Goal: Task Accomplishment & Management: Manage account settings

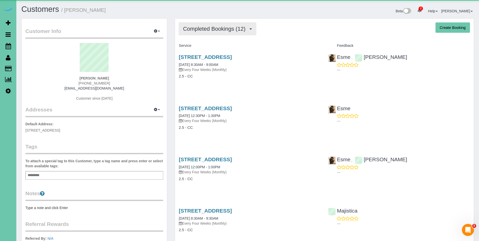
click at [207, 28] on span "Completed Bookings (12)" at bounding box center [215, 29] width 65 height 6
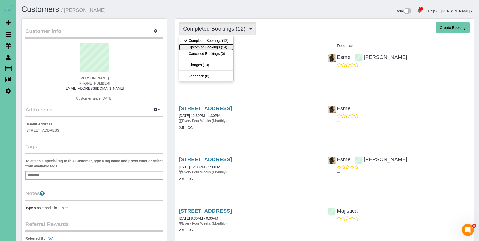
click at [203, 46] on link "Upcoming Bookings (14)" at bounding box center [206, 47] width 54 height 7
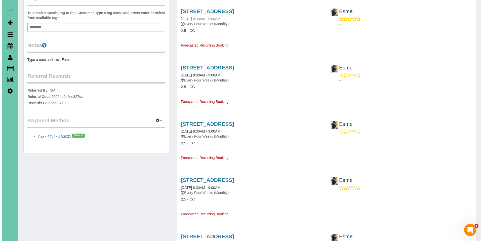
scroll to position [222, 0]
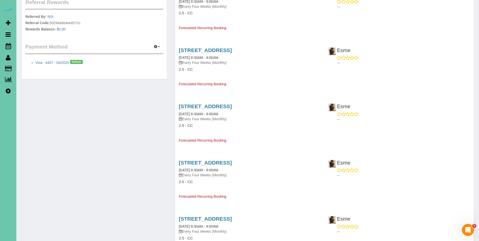
click at [212, 166] on div "[STREET_ADDRESS] [DATE] 8:30AM - 9:00AM Every Four Weeks (Monthly)" at bounding box center [250, 169] width 142 height 18
click at [212, 163] on link "[STREET_ADDRESS]" at bounding box center [205, 163] width 53 height 6
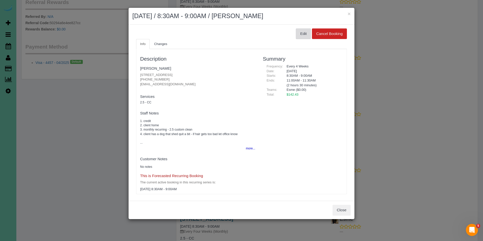
click at [298, 33] on button "Edit" at bounding box center [303, 33] width 15 height 11
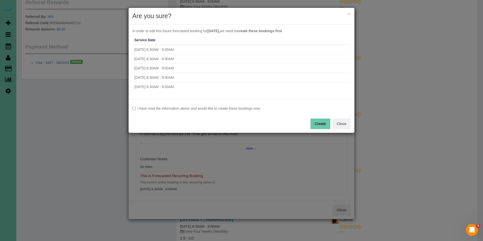
click at [209, 106] on label "I have read the information above and would like to create these bookings now." at bounding box center [241, 108] width 218 height 5
click at [319, 122] on button "Create" at bounding box center [320, 123] width 20 height 11
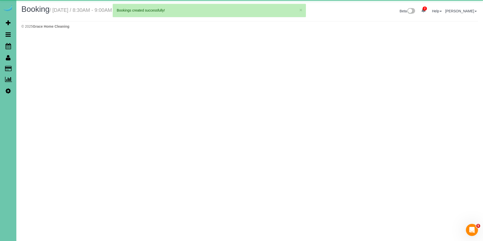
select select "NE"
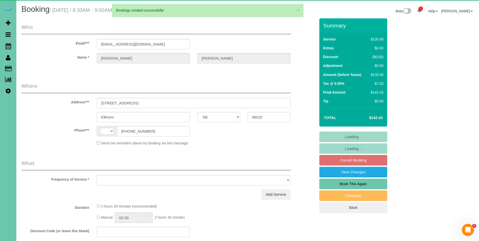
select select "string:US"
select select "object:1848"
select select "string:fspay-5f8fc0a5-f74c-42fb-b82e-9a721704de72"
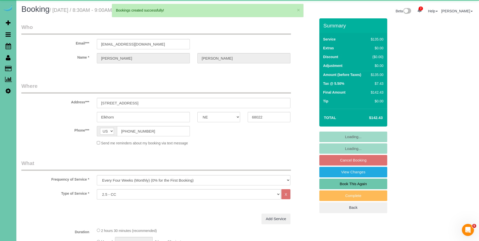
select select "object:1867"
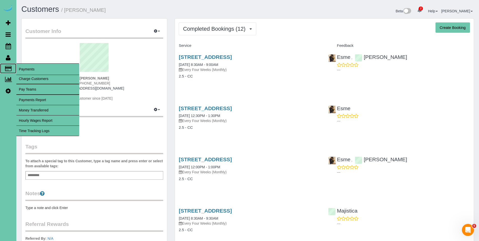
click at [26, 68] on span "Payments" at bounding box center [47, 69] width 63 height 12
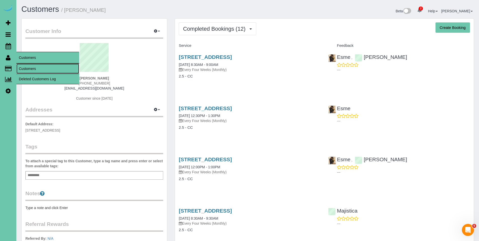
click at [24, 67] on link "Customers" at bounding box center [47, 69] width 63 height 10
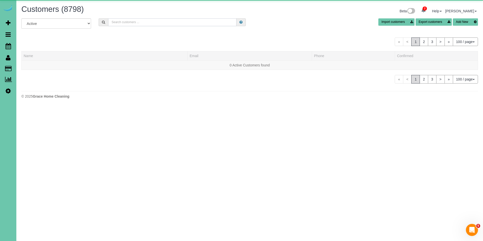
click at [170, 22] on input "text" at bounding box center [172, 22] width 128 height 8
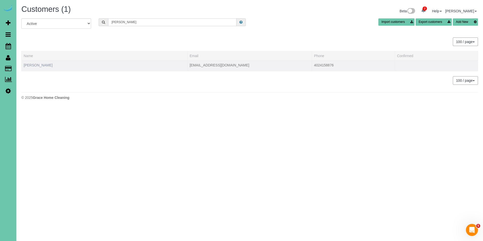
type input "chuck k"
click at [36, 66] on link "Chuck Kersten" at bounding box center [38, 65] width 29 height 4
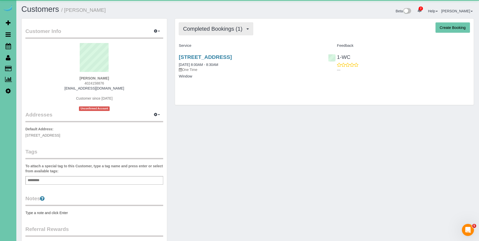
click at [209, 31] on span "Completed Bookings (1)" at bounding box center [214, 29] width 62 height 6
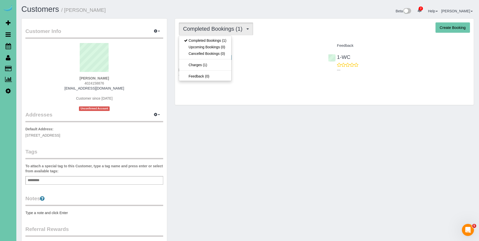
click at [272, 34] on div "Completed Bookings (1) Completed Bookings (1) Upcoming Bookings (0) Cancelled B…" at bounding box center [324, 28] width 291 height 13
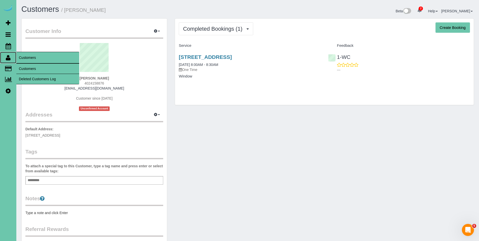
click at [7, 60] on icon at bounding box center [8, 58] width 5 height 6
click at [24, 69] on link "Customers" at bounding box center [47, 69] width 63 height 10
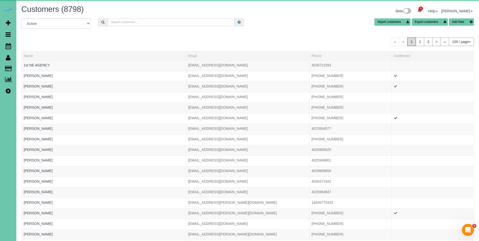
click at [196, 25] on input "text" at bounding box center [171, 22] width 127 height 8
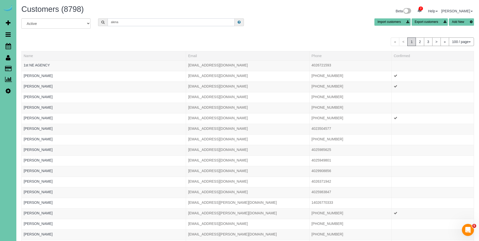
type input "Alena Fr"
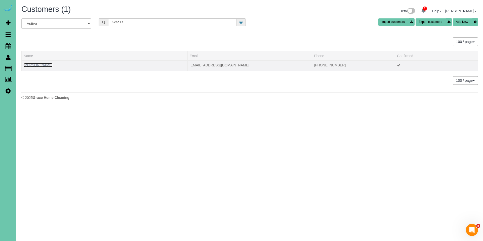
click at [29, 66] on link "Alena Freyberg" at bounding box center [38, 65] width 29 height 4
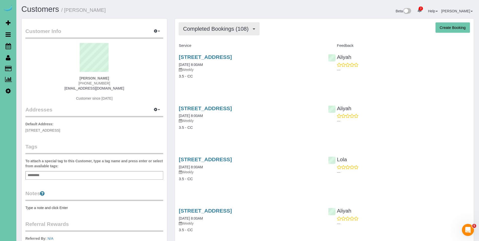
click at [201, 30] on span "Completed Bookings (108)" at bounding box center [217, 29] width 68 height 6
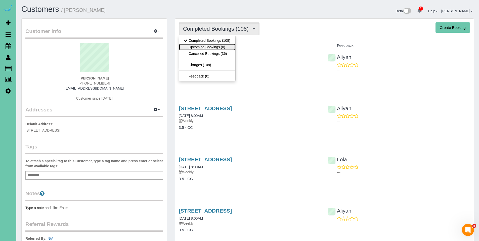
click at [197, 48] on link "Upcoming Bookings (0)" at bounding box center [207, 47] width 56 height 7
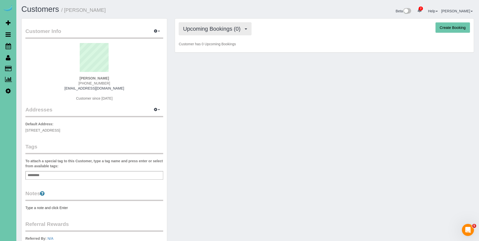
click at [212, 31] on span "Upcoming Bookings (0)" at bounding box center [213, 29] width 60 height 6
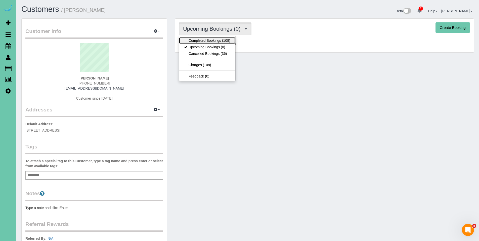
click at [208, 40] on link "Completed Bookings (108)" at bounding box center [207, 40] width 56 height 7
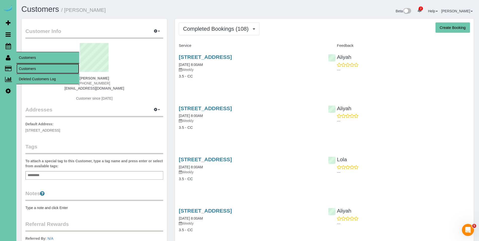
drag, startPoint x: 24, startPoint y: 68, endPoint x: 29, endPoint y: 63, distance: 7.0
click at [24, 68] on link "Customers" at bounding box center [47, 69] width 63 height 10
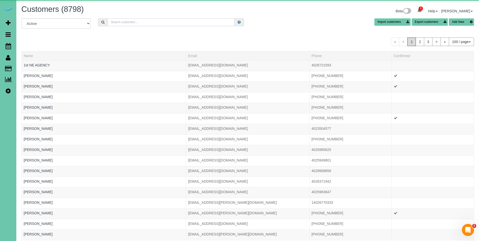
click at [184, 22] on input "text" at bounding box center [171, 22] width 127 height 8
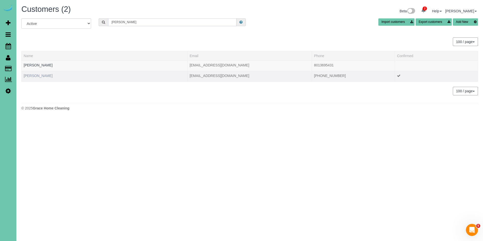
type input "boyer"
click at [42, 77] on link "Chloe Boyer" at bounding box center [38, 76] width 29 height 4
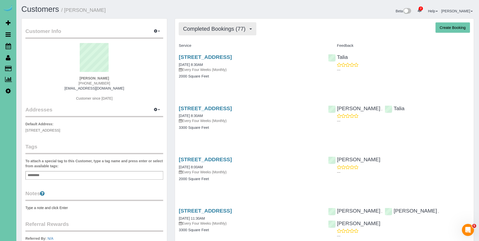
click at [203, 29] on span "Completed Bookings (77)" at bounding box center [215, 29] width 65 height 6
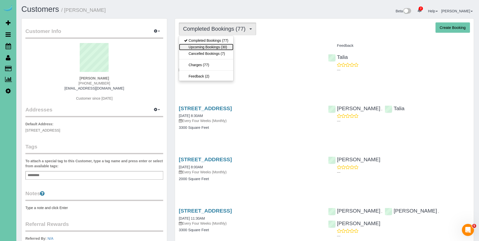
click at [204, 45] on link "Upcoming Bookings (30)" at bounding box center [206, 47] width 54 height 7
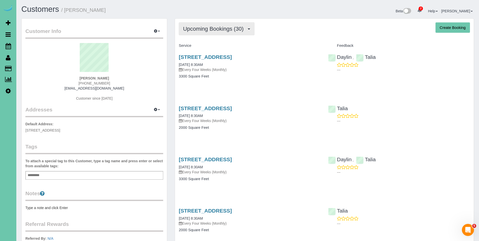
click at [213, 28] on span "Upcoming Bookings (30)" at bounding box center [214, 29] width 63 height 6
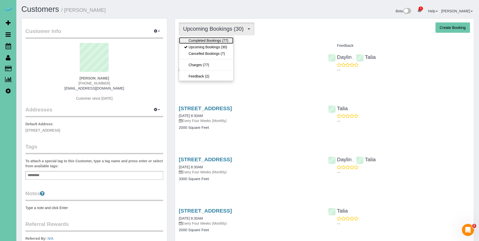
click at [208, 41] on link "Completed Bookings (77)" at bounding box center [206, 40] width 54 height 7
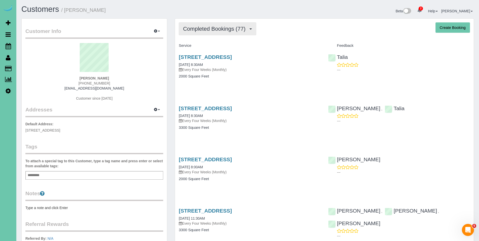
click at [210, 34] on button "Completed Bookings (77)" at bounding box center [217, 28] width 77 height 13
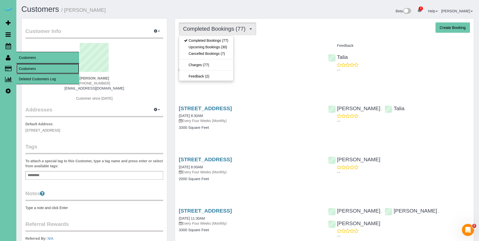
click at [26, 66] on link "Customers" at bounding box center [47, 69] width 63 height 10
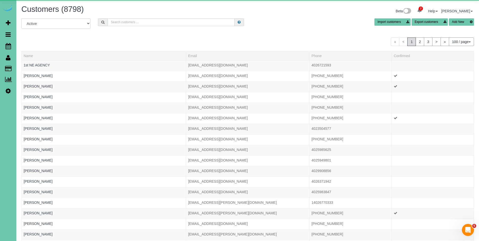
click at [168, 23] on input "text" at bounding box center [171, 22] width 127 height 8
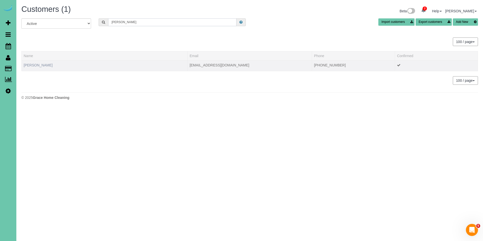
type input "sarah ewing"
click at [36, 63] on link "Sarah Ewing" at bounding box center [38, 65] width 29 height 4
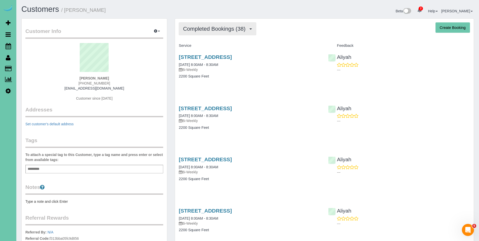
click at [212, 24] on button "Completed Bookings (38)" at bounding box center [217, 28] width 77 height 13
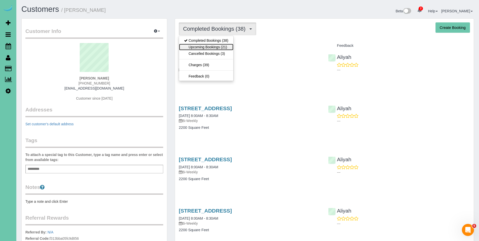
click at [208, 47] on link "Upcoming Bookings (21)" at bounding box center [206, 47] width 54 height 7
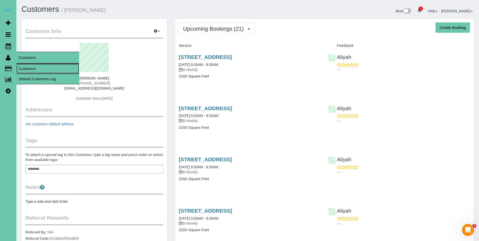
click at [35, 69] on link "Customers" at bounding box center [47, 69] width 63 height 10
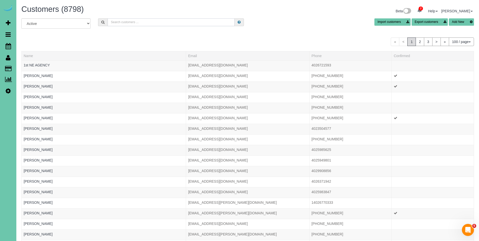
click at [146, 18] on input "text" at bounding box center [171, 22] width 127 height 8
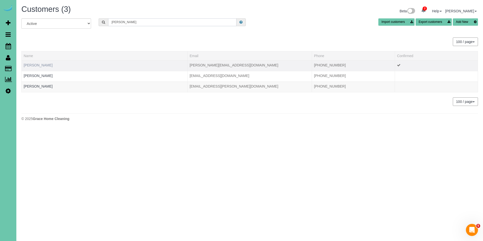
type input "deb c"
click at [47, 65] on link "Deb Christensen" at bounding box center [38, 65] width 29 height 4
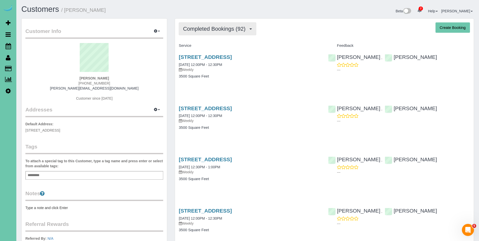
click at [225, 27] on span "Completed Bookings (92)" at bounding box center [215, 29] width 65 height 6
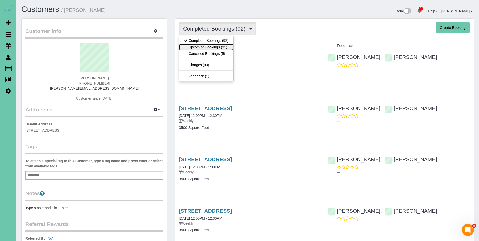
click at [211, 48] on link "Upcoming Bookings (31)" at bounding box center [206, 47] width 54 height 7
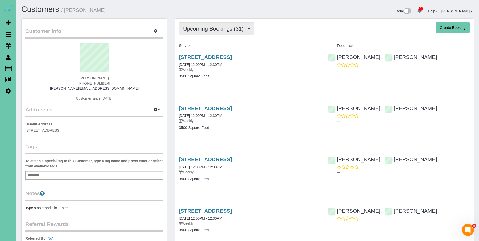
click at [211, 32] on button "Upcoming Bookings (31)" at bounding box center [217, 28] width 76 height 13
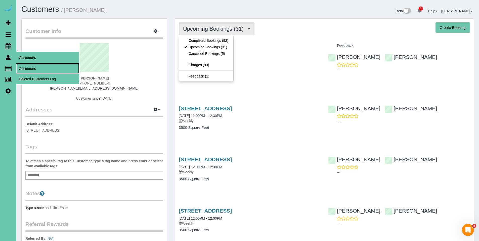
click at [24, 69] on link "Customers" at bounding box center [47, 69] width 63 height 10
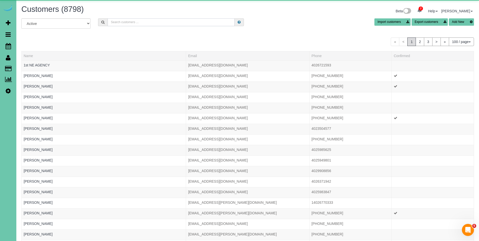
click at [175, 22] on input "text" at bounding box center [171, 22] width 127 height 8
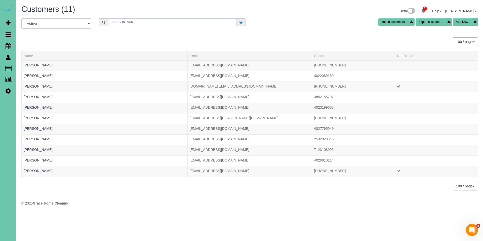
click at [137, 22] on input "hanson" at bounding box center [172, 22] width 128 height 8
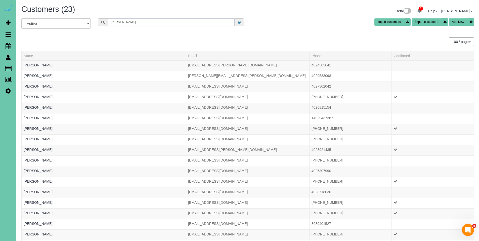
click at [149, 25] on input "hansen" at bounding box center [171, 22] width 127 height 8
drag, startPoint x: 170, startPoint y: 25, endPoint x: 94, endPoint y: 19, distance: 76.2
click at [94, 19] on div "hansen" at bounding box center [170, 22] width 153 height 8
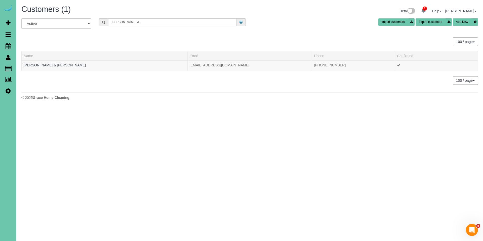
drag, startPoint x: 133, startPoint y: 21, endPoint x: 89, endPoint y: 18, distance: 43.6
click at [89, 18] on div "All Active Archived Kim & Import customers Export customers Add New" at bounding box center [250, 25] width 464 height 14
type input "Taylor Hanson"
click at [40, 66] on link "Taylor Hanson" at bounding box center [38, 65] width 29 height 4
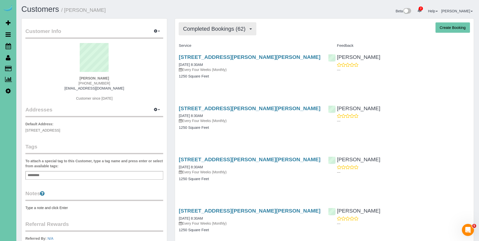
click at [211, 30] on span "Completed Bookings (62)" at bounding box center [215, 29] width 65 height 6
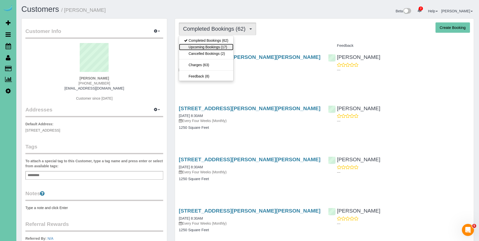
click at [206, 48] on link "Upcoming Bookings (17)" at bounding box center [206, 47] width 54 height 7
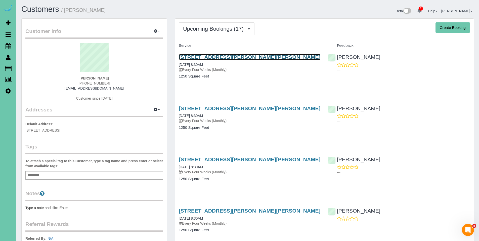
click at [205, 55] on link "310 N Allen St, Bennington, NE 68007" at bounding box center [250, 57] width 142 height 6
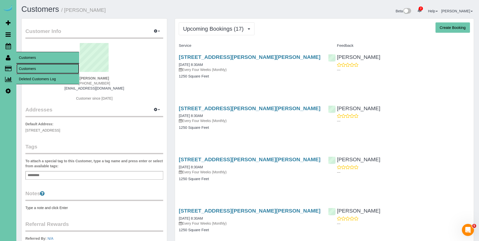
click at [31, 70] on link "Customers" at bounding box center [47, 69] width 63 height 10
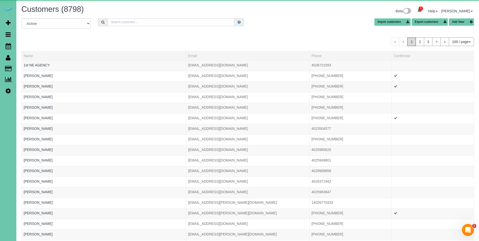
click at [149, 20] on input "text" at bounding box center [171, 22] width 127 height 8
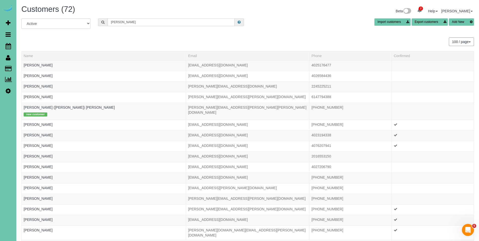
click at [130, 21] on input "Kim" at bounding box center [171, 22] width 127 height 8
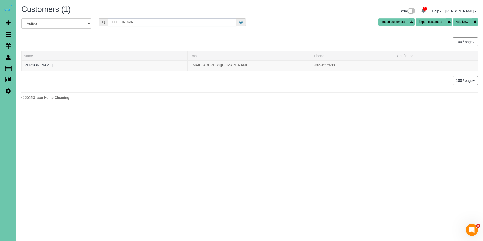
click at [136, 23] on input "Kim h" at bounding box center [172, 22] width 128 height 8
drag, startPoint x: 138, startPoint y: 21, endPoint x: 104, endPoint y: 22, distance: 33.5
click at [104, 22] on div "Kim h" at bounding box center [172, 22] width 147 height 8
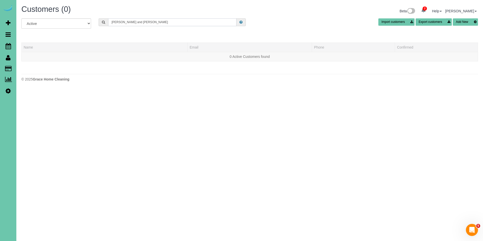
drag, startPoint x: 151, startPoint y: 21, endPoint x: 99, endPoint y: 18, distance: 51.9
click at [99, 18] on div "Kim and Taylor" at bounding box center [172, 22] width 147 height 8
drag, startPoint x: 144, startPoint y: 26, endPoint x: 104, endPoint y: 20, distance: 40.5
click at [104, 20] on div "All Active Archived Kim & Taylor Import customers Export customers Add New" at bounding box center [250, 25] width 464 height 14
drag, startPoint x: 132, startPoint y: 21, endPoint x: 107, endPoint y: 20, distance: 24.6
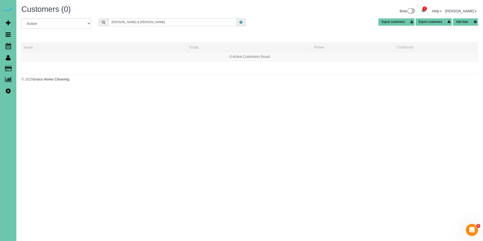
click at [107, 20] on div "Kim & Taylor" at bounding box center [172, 22] width 147 height 8
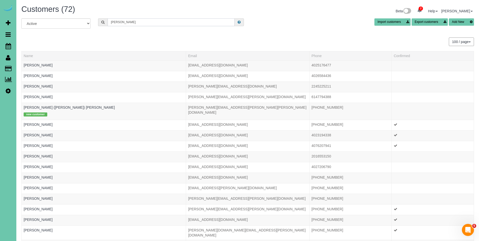
drag, startPoint x: 152, startPoint y: 25, endPoint x: 99, endPoint y: 23, distance: 53.1
click at [99, 23] on div "Kim" at bounding box center [171, 22] width 146 height 8
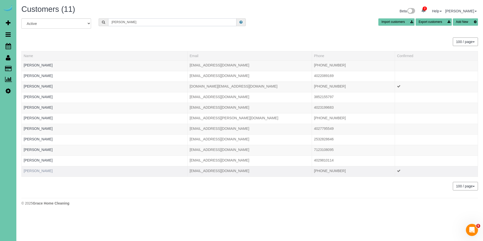
type input "Hanson"
click at [37, 172] on link "Taylor Hanson" at bounding box center [38, 171] width 29 height 4
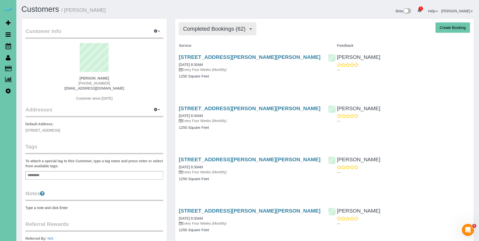
click at [206, 30] on span "Completed Bookings (62)" at bounding box center [215, 29] width 65 height 6
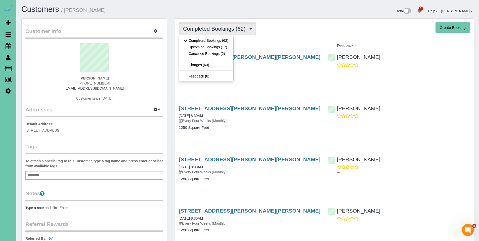
click at [309, 32] on div "Completed Bookings (62) Completed Bookings (62) Upcoming Bookings (17) Cancelle…" at bounding box center [324, 28] width 291 height 13
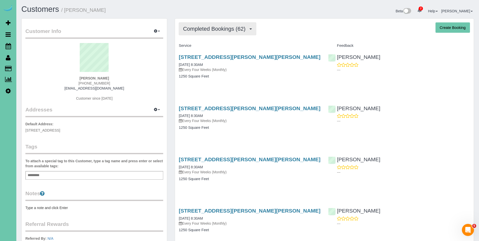
click at [219, 33] on button "Completed Bookings (62)" at bounding box center [217, 28] width 77 height 13
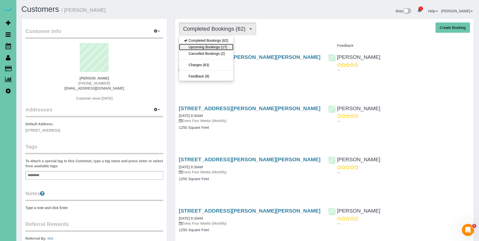
click at [214, 44] on link "Upcoming Bookings (17)" at bounding box center [206, 47] width 54 height 7
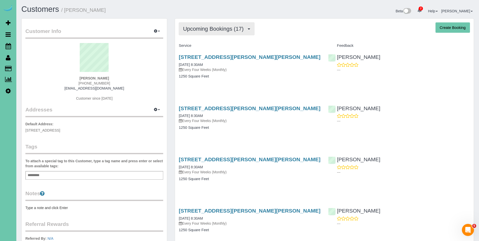
click at [220, 31] on span "Upcoming Bookings (17)" at bounding box center [214, 29] width 63 height 6
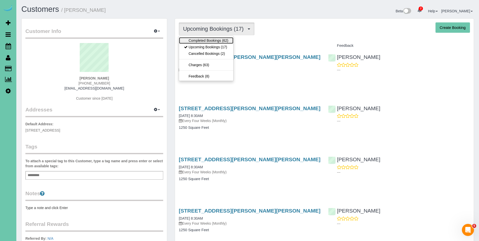
click at [216, 41] on link "Completed Bookings (62)" at bounding box center [206, 40] width 54 height 7
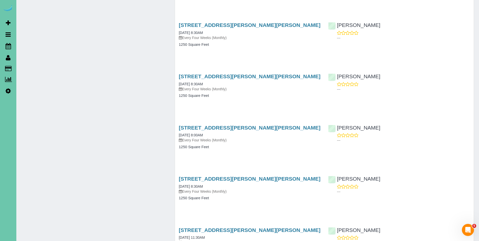
scroll to position [320, 0]
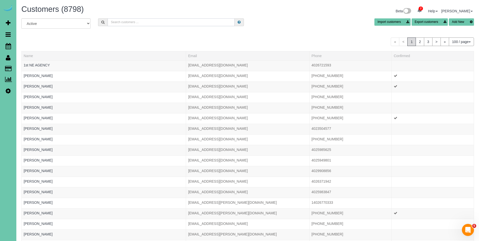
click at [196, 25] on input "text" at bounding box center [171, 22] width 127 height 8
click at [197, 22] on input "text" at bounding box center [171, 22] width 127 height 8
click at [281, 30] on div "All Active Archived Import customers Export customers Add New" at bounding box center [248, 25] width 460 height 14
click at [200, 22] on input "text" at bounding box center [171, 22] width 127 height 8
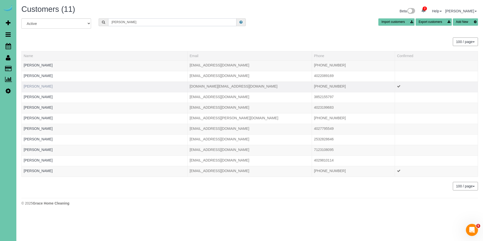
type input "hanson"
click at [34, 85] on link "Britt Hanson" at bounding box center [38, 86] width 29 height 4
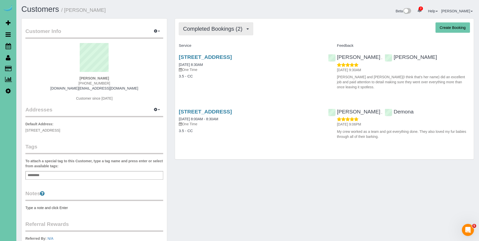
click at [223, 28] on span "Completed Bookings (2)" at bounding box center [214, 29] width 62 height 6
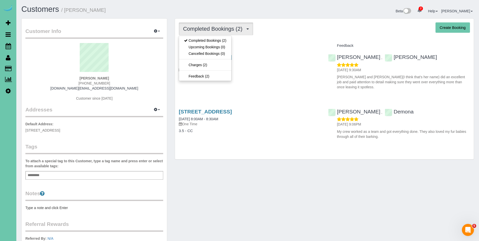
click at [288, 33] on div "Completed Bookings (2) Completed Bookings (2) Upcoming Bookings (0) Cancelled B…" at bounding box center [324, 28] width 291 height 13
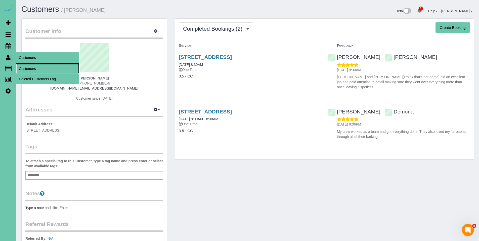
click at [26, 67] on link "Customers" at bounding box center [47, 69] width 63 height 10
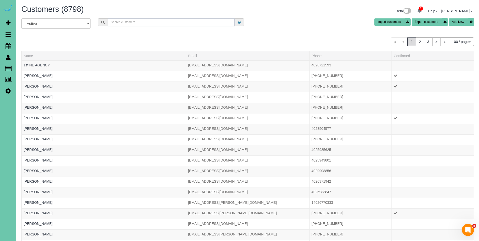
click at [181, 23] on input "text" at bounding box center [171, 22] width 127 height 8
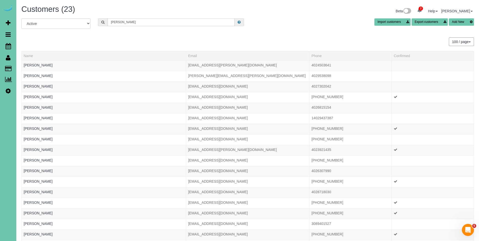
type input "hansen"
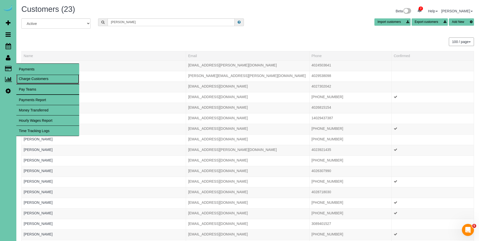
click at [33, 80] on link "Charge Customers" at bounding box center [47, 79] width 63 height 10
select select
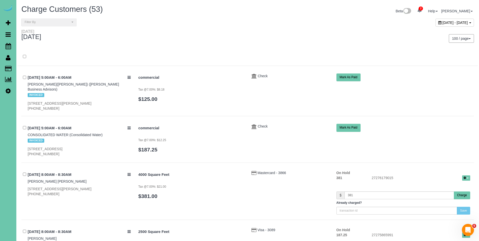
click at [436, 24] on div "August 29, 2025 - August 29, 2025" at bounding box center [455, 23] width 38 height 8
type input "**********"
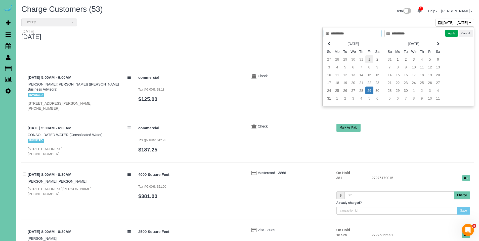
type input "**********"
click at [371, 58] on td "1" at bounding box center [369, 59] width 8 height 8
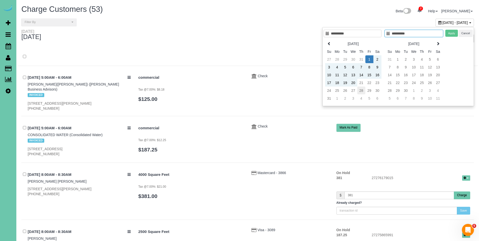
type input "**********"
click at [360, 88] on td "28" at bounding box center [361, 91] width 8 height 8
type input "**********"
click at [451, 31] on button "Apply" at bounding box center [451, 33] width 13 height 7
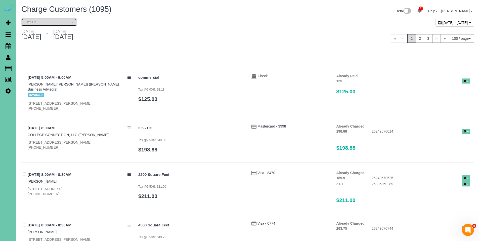
click at [43, 19] on button "Filter By" at bounding box center [48, 22] width 55 height 8
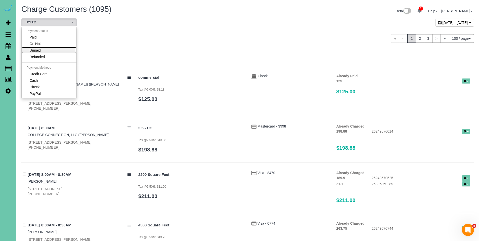
click at [48, 50] on link "Unpaid" at bounding box center [49, 50] width 55 height 7
select select "******"
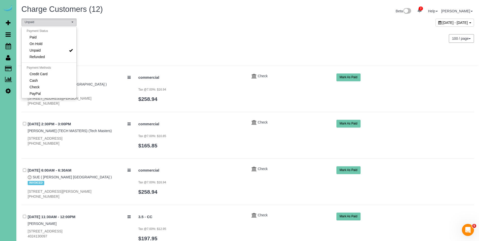
click at [165, 34] on div "Friday August 01, 2025 - Thursday August 28, 2025" at bounding box center [133, 35] width 230 height 13
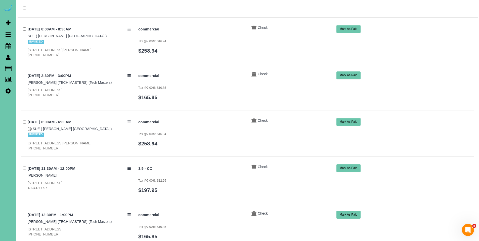
scroll to position [0, 0]
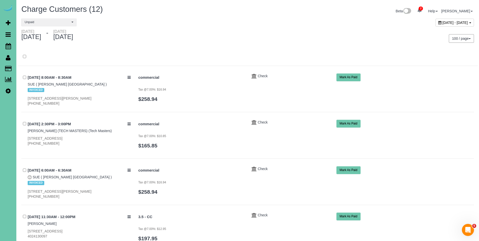
click at [438, 24] on icon at bounding box center [439, 23] width 3 height 4
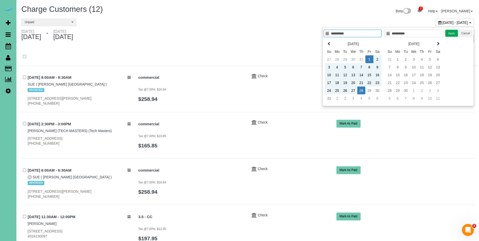
type input "**********"
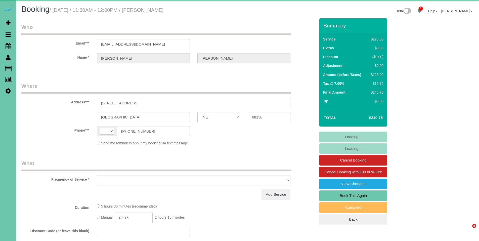
select select "NE"
select select "string:[GEOGRAPHIC_DATA]"
select select "object:673"
select select "string:fspay-1253af20-c903-4cef-aefa-e06734ce6f24"
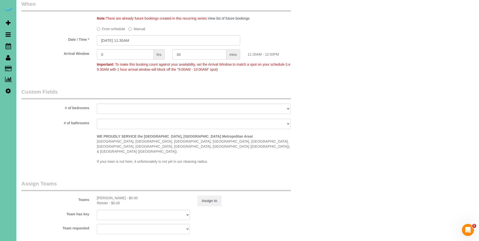
scroll to position [510, 0]
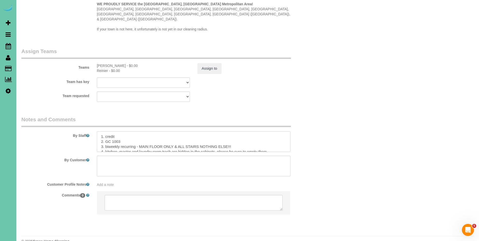
click at [100, 131] on textarea at bounding box center [194, 141] width 194 height 21
click at [122, 131] on textarea at bounding box center [194, 141] width 194 height 21
click at [112, 131] on textarea at bounding box center [194, 141] width 194 height 21
drag, startPoint x: 137, startPoint y: 132, endPoint x: 98, endPoint y: 122, distance: 40.3
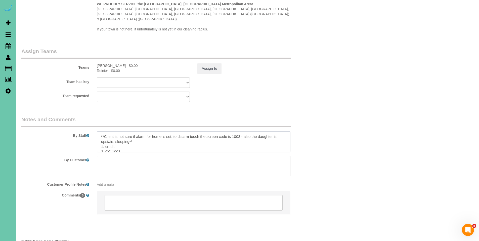
click at [98, 131] on textarea at bounding box center [194, 141] width 194 height 21
click at [148, 137] on textarea at bounding box center [194, 141] width 194 height 21
click at [110, 131] on textarea at bounding box center [194, 141] width 194 height 21
paste textarea "**El cliente no está seguro si la alarma de la casa está configurada, para desa…"
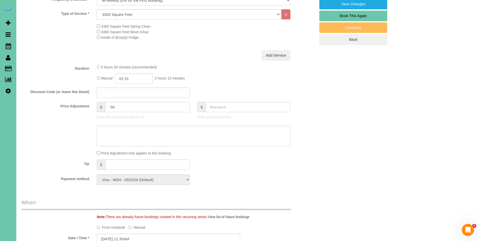
scroll to position [76, 0]
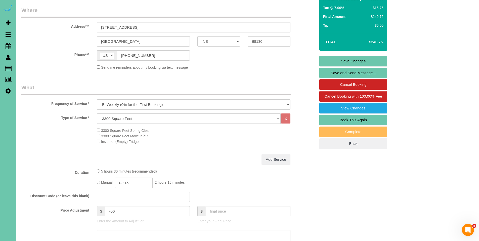
type textarea "**Client is not sure if alarm for home is set, to disarm touch the screen code …"
click at [355, 60] on link "Save Changes" at bounding box center [353, 61] width 68 height 11
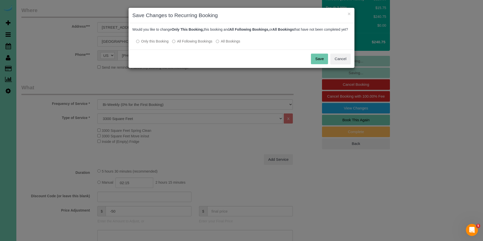
click at [316, 62] on button "Save" at bounding box center [319, 59] width 17 height 11
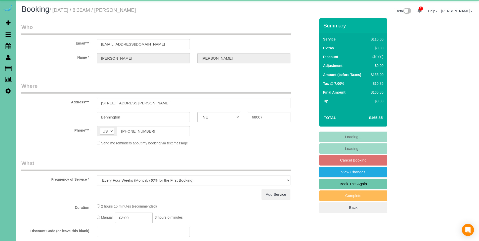
select select "NE"
select select "object:668"
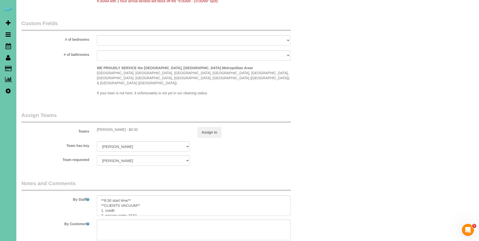
scroll to position [453, 0]
click at [253, 194] on textarea at bounding box center [194, 204] width 194 height 21
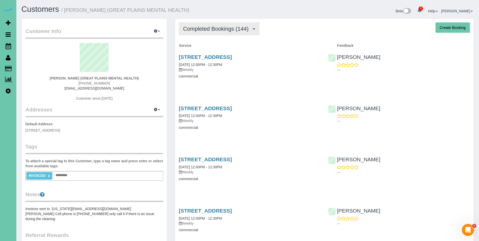
click at [207, 30] on span "Completed Bookings (144)" at bounding box center [217, 29] width 68 height 6
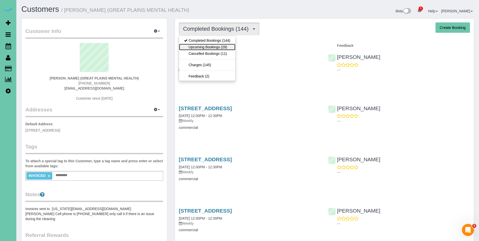
click at [206, 48] on link "Upcoming Bookings (29)" at bounding box center [207, 47] width 56 height 7
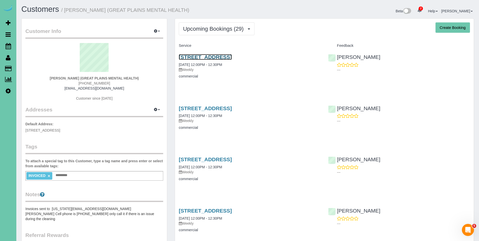
click at [212, 57] on link "[STREET_ADDRESS]" at bounding box center [205, 57] width 53 height 6
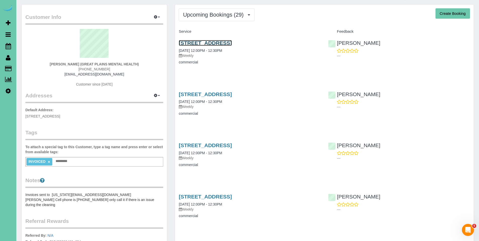
scroll to position [51, 0]
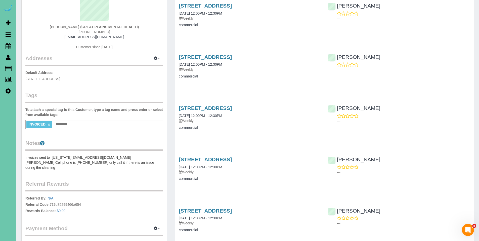
click at [129, 163] on pre "Invoices sent to [US_STATE][EMAIL_ADDRESS][DOMAIN_NAME] [PERSON_NAME] Cell phon…" at bounding box center [94, 162] width 138 height 15
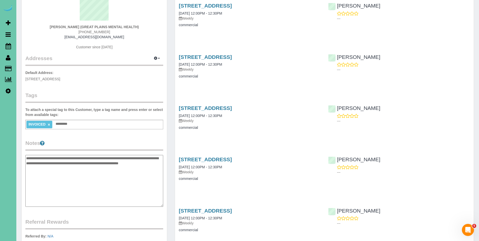
type textarea "**********"
click at [133, 55] on legend "Addresses Manage Addresses Add New Address" at bounding box center [94, 31] width 138 height 68
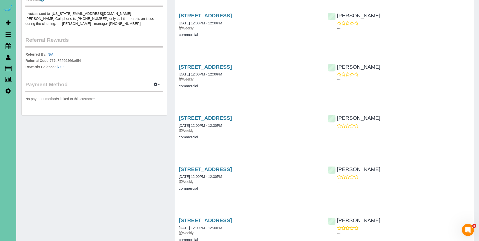
scroll to position [202, 0]
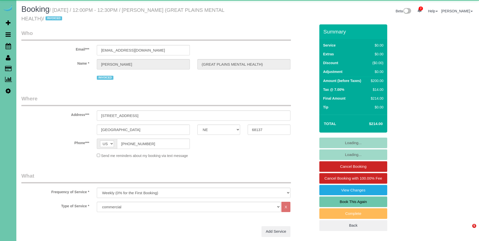
select select "NE"
select select "object:653"
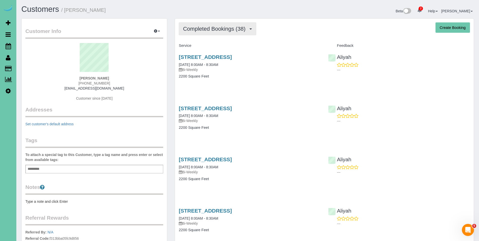
click at [217, 31] on span "Completed Bookings (38)" at bounding box center [215, 29] width 65 height 6
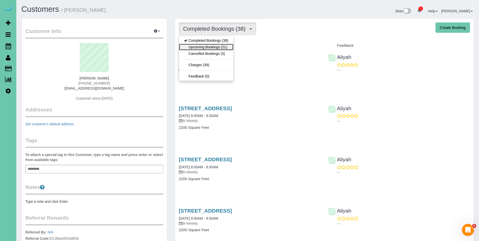
click at [213, 45] on link "Upcoming Bookings (21)" at bounding box center [206, 47] width 54 height 7
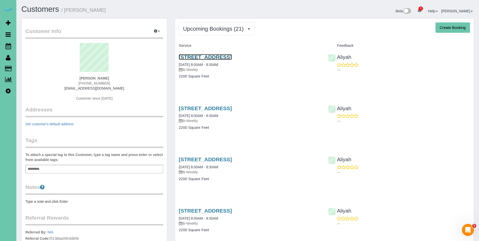
click at [210, 59] on link "216 Merwood St, Bellevue, NE 68005" at bounding box center [205, 57] width 53 height 6
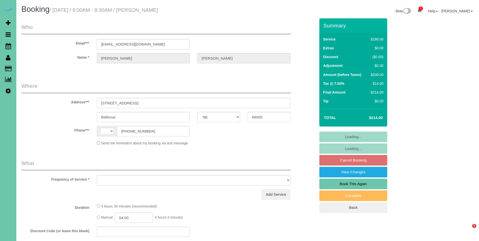
select select "NE"
select select "string:[GEOGRAPHIC_DATA]"
select select "object:635"
select select "string:fspay-52f154ea-3443-4445-a09a-0ca869564ccf"
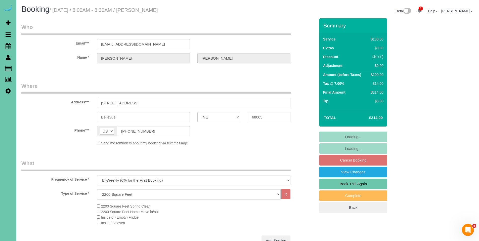
select select "object:668"
select select "number:36"
select select "number:42"
click at [415, 106] on div "Summary Service $180.00 Extras $0.00 Discount ($0.00) Adjustment $0.00 Amount (…" at bounding box center [372, 120] width 113 height 205
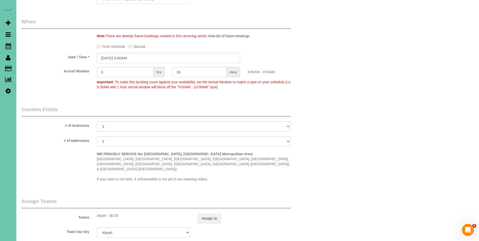
scroll to position [469, 0]
